Goal: Transaction & Acquisition: Subscribe to service/newsletter

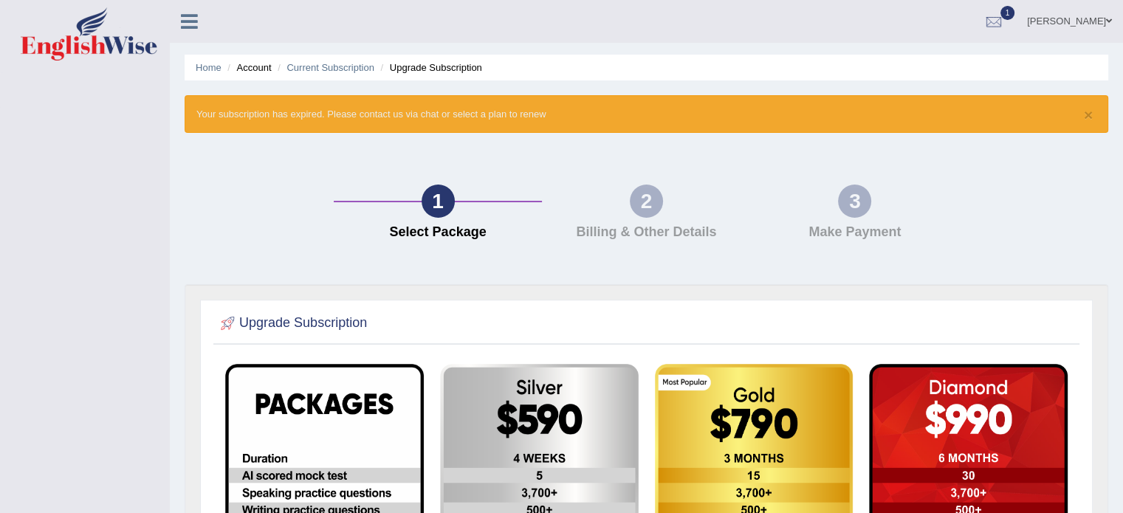
click at [108, 41] on img at bounding box center [89, 33] width 137 height 53
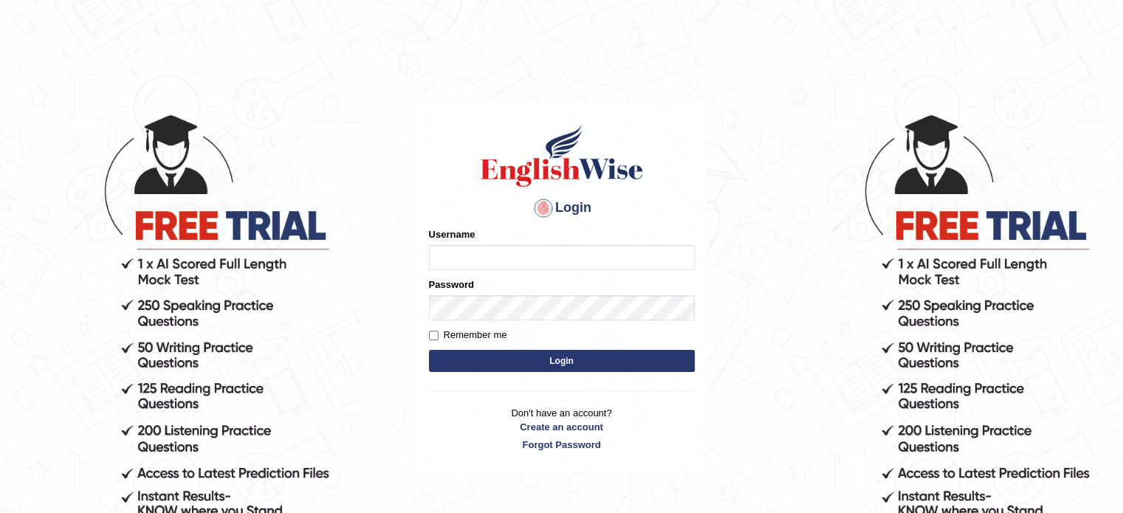
type input "Benjamin24"
click at [528, 371] on button "Login" at bounding box center [562, 361] width 266 height 22
